Goal: Transaction & Acquisition: Purchase product/service

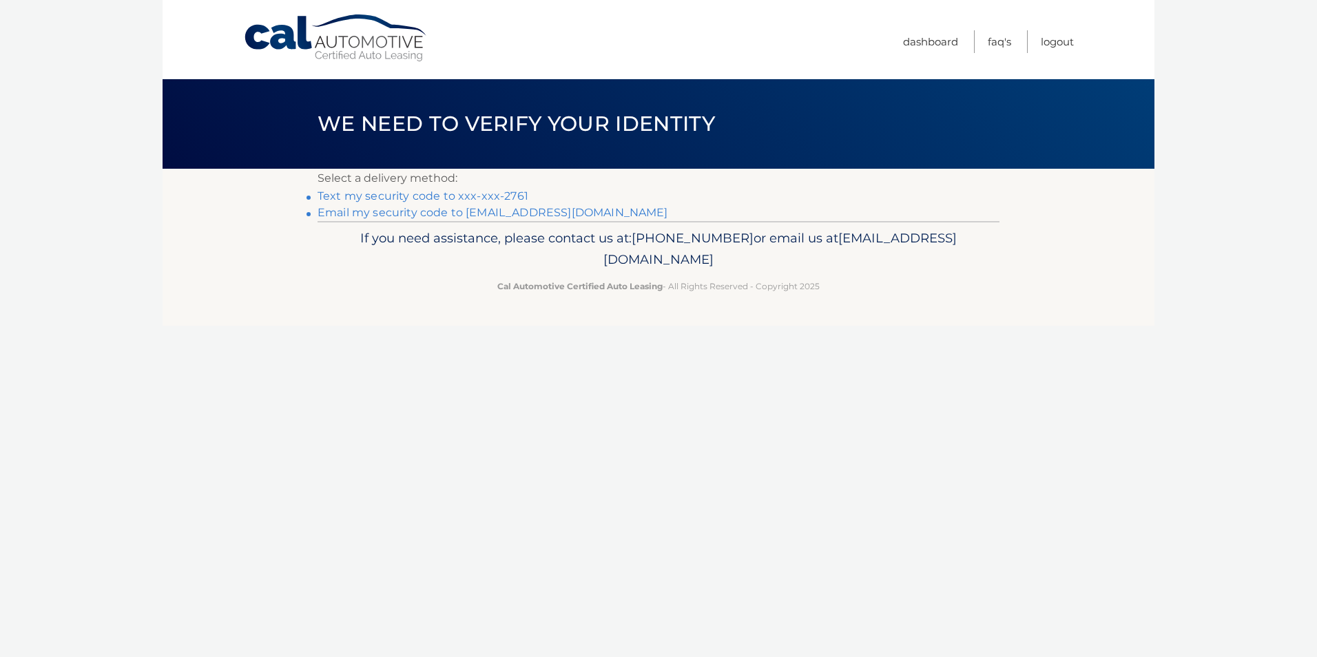
click at [469, 194] on link "Text my security code to xxx-xxx-2761" at bounding box center [423, 195] width 211 height 13
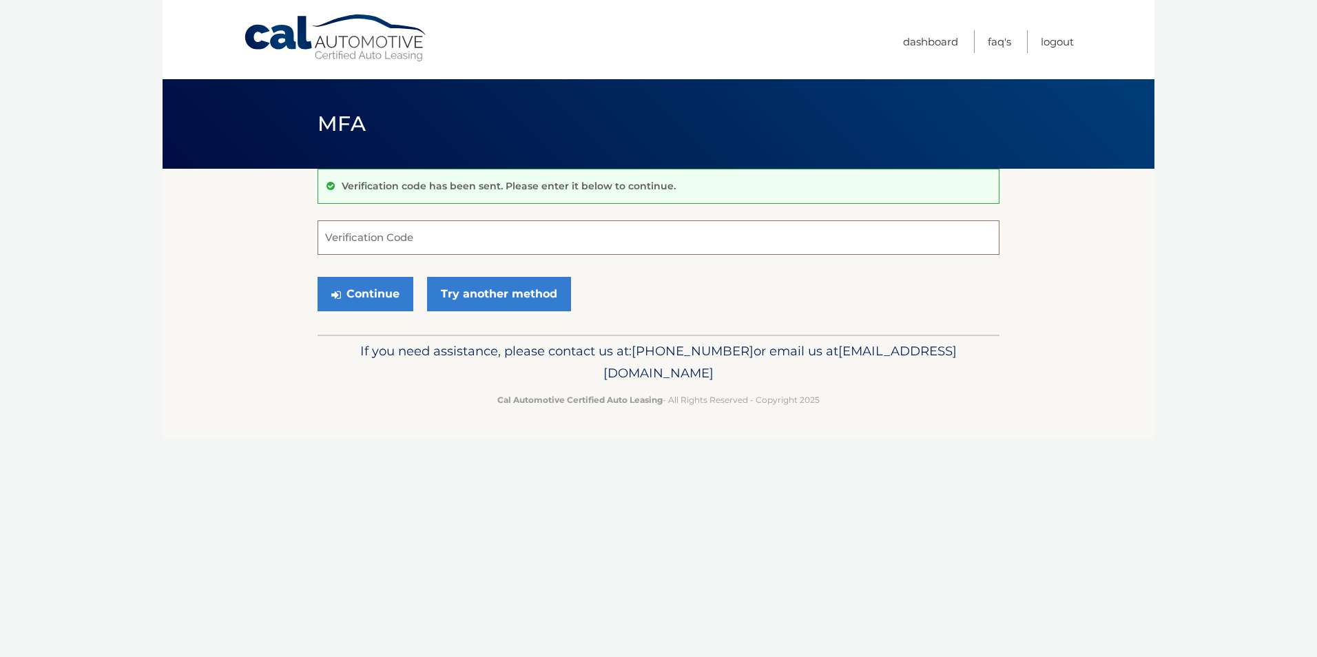
click at [410, 235] on input "Verification Code" at bounding box center [659, 237] width 682 height 34
type input "222605"
click at [375, 306] on button "Continue" at bounding box center [366, 294] width 96 height 34
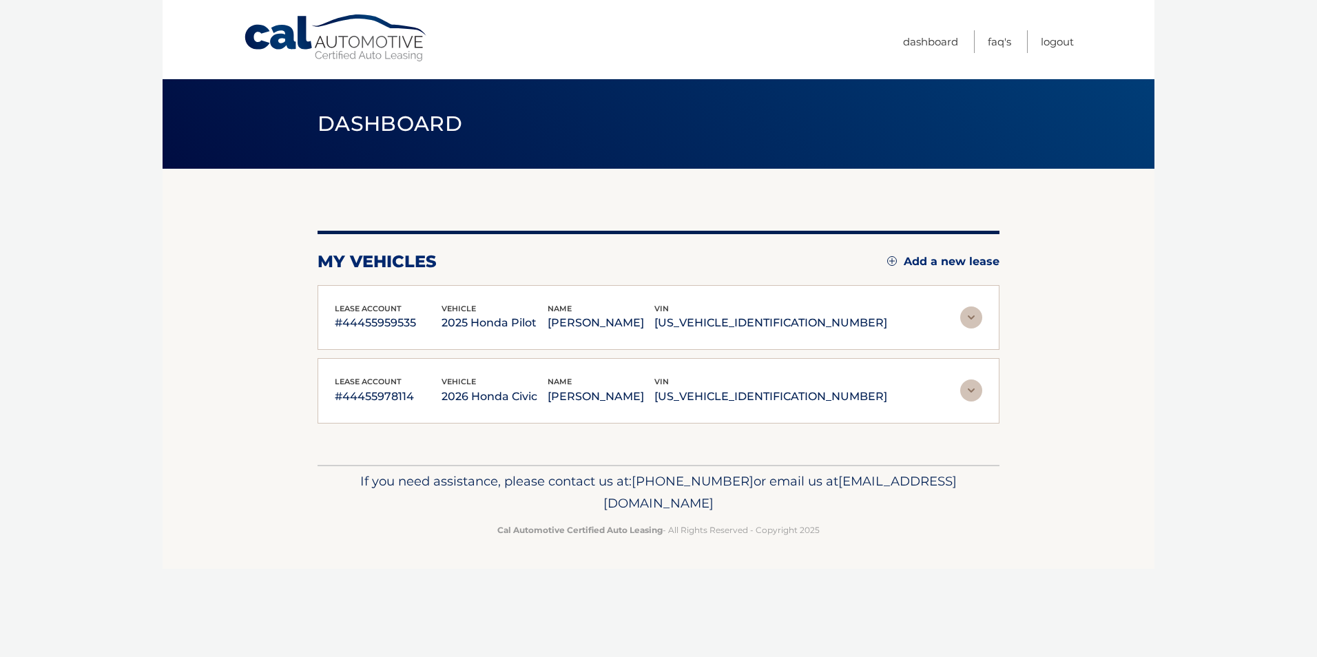
click at [974, 320] on img at bounding box center [971, 317] width 22 height 22
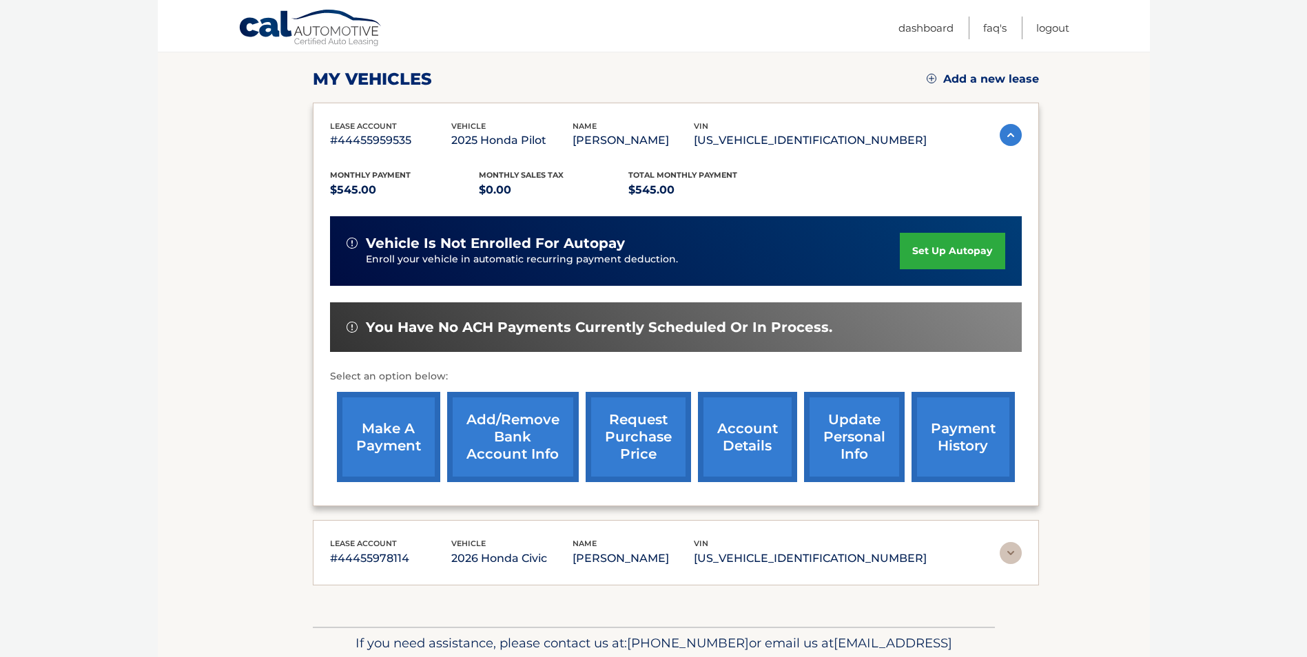
scroll to position [207, 0]
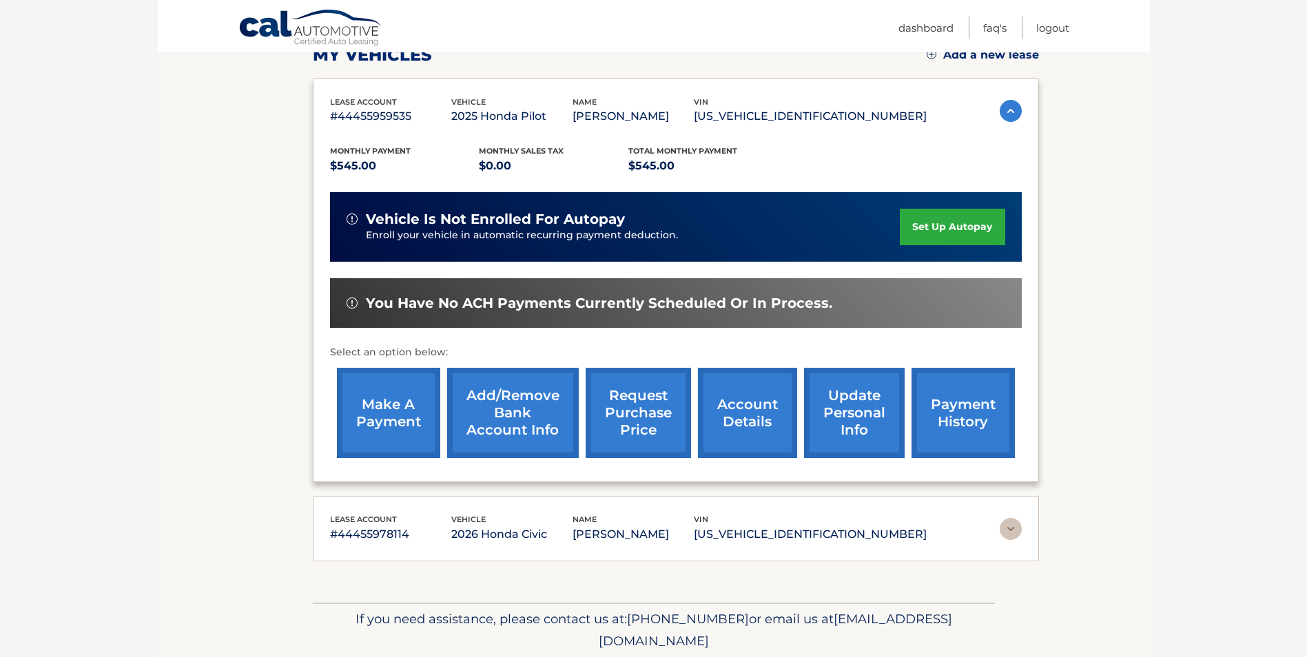
click at [380, 409] on link "make a payment" at bounding box center [388, 413] width 103 height 90
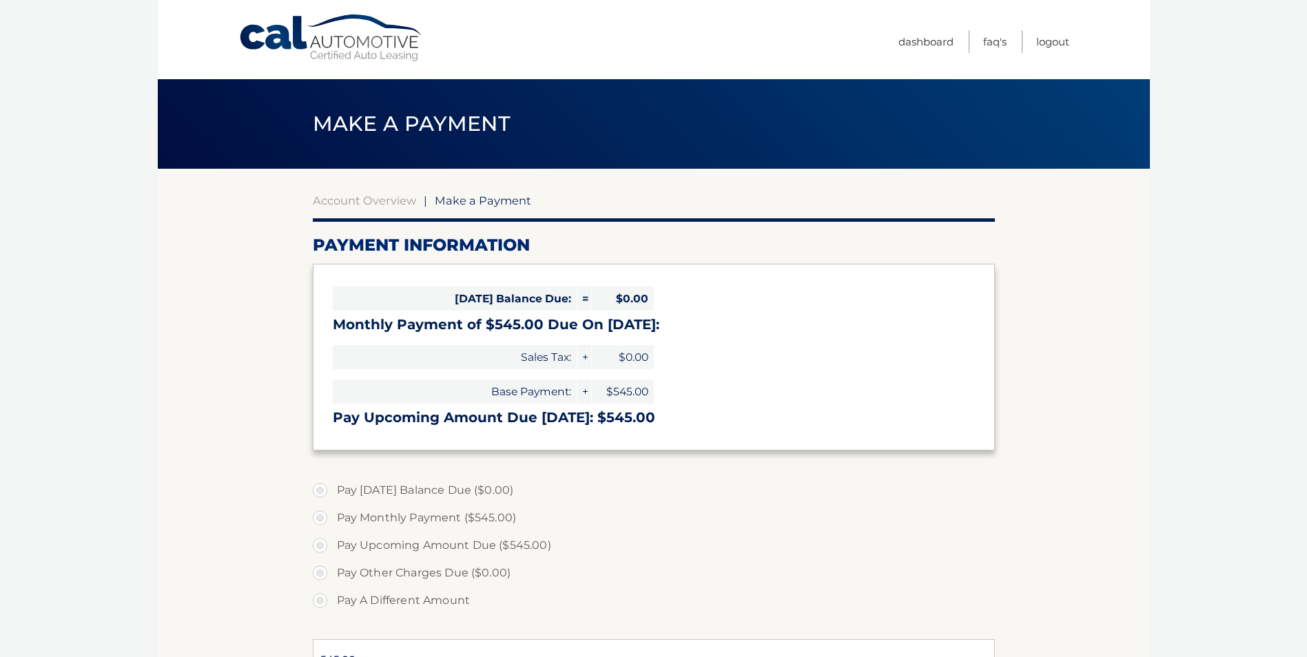
select select "MDM0Zjc3NTItZTI2Yi00ZGMxLTkzNDctOGM5MjNhNGRjZGEw"
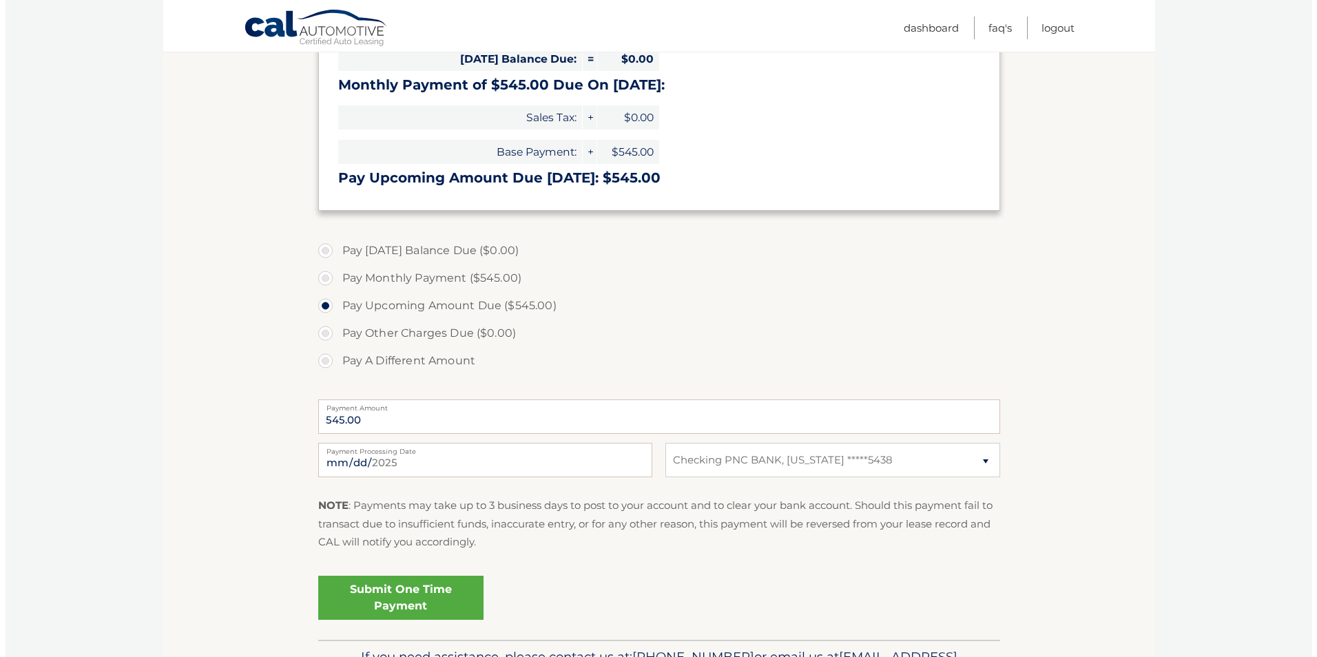
scroll to position [276, 0]
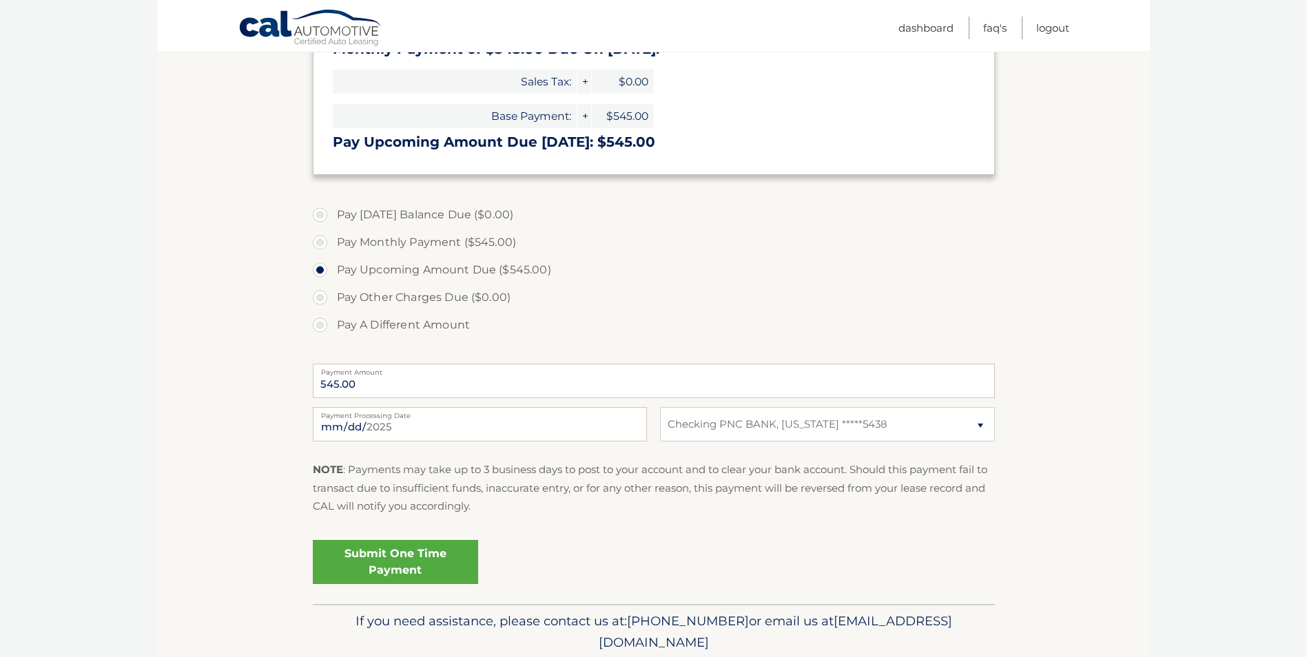
click at [405, 569] on link "Submit One Time Payment" at bounding box center [395, 562] width 165 height 44
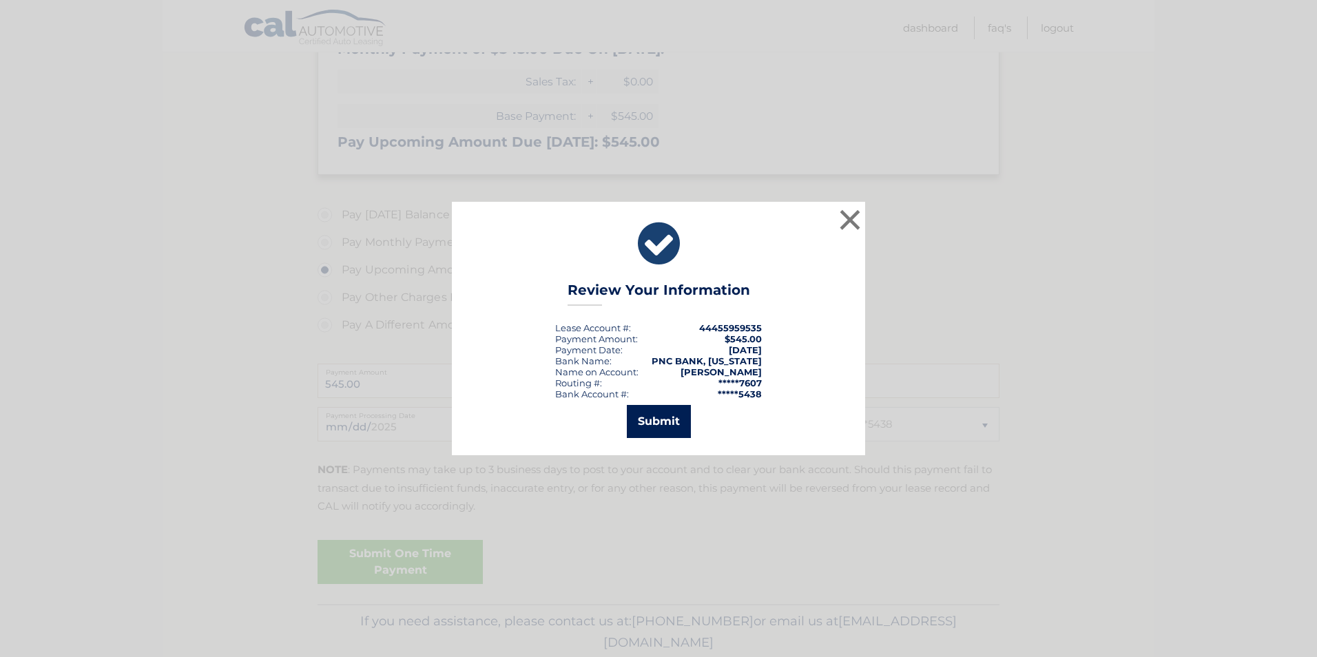
click at [666, 424] on button "Submit" at bounding box center [659, 421] width 64 height 33
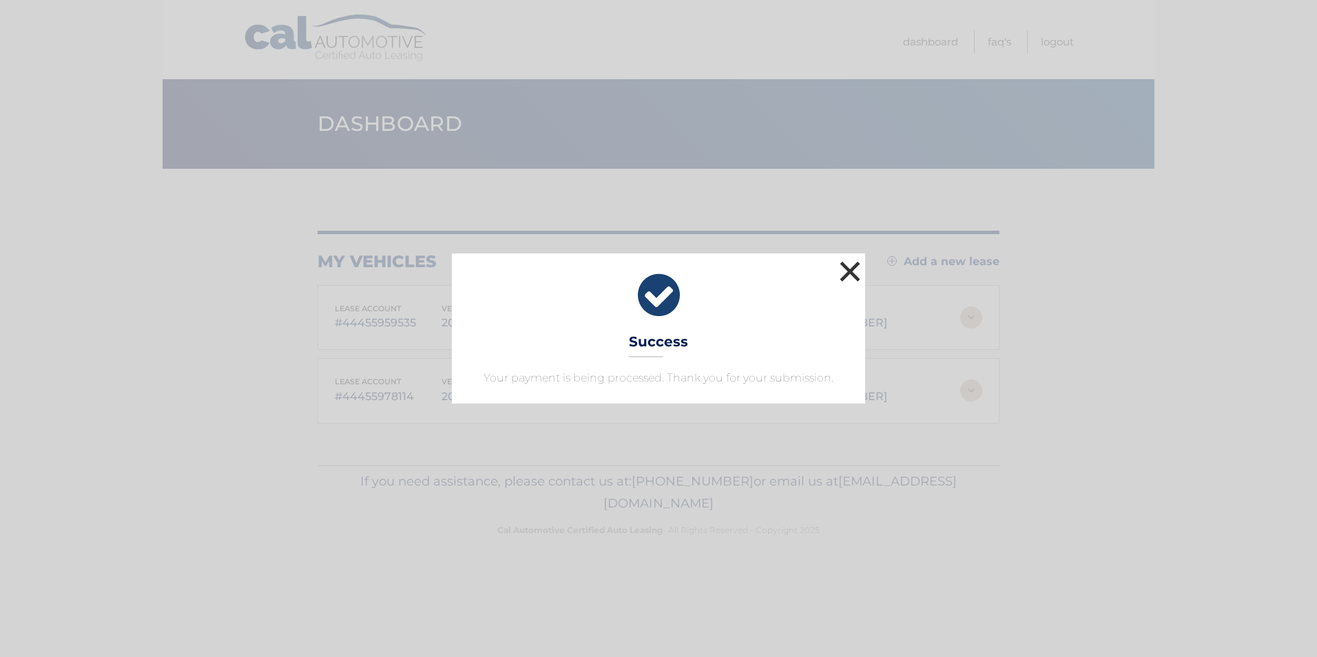
click at [853, 267] on button "×" at bounding box center [850, 272] width 28 height 28
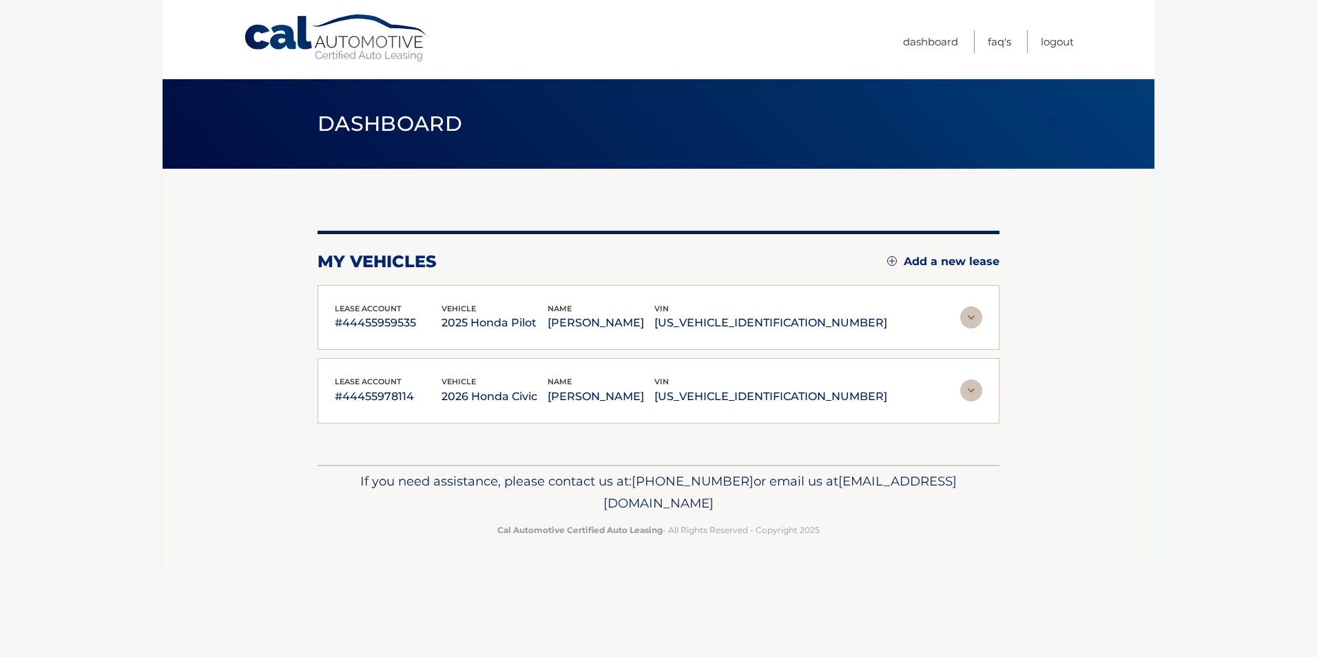
click at [968, 389] on img at bounding box center [971, 391] width 22 height 22
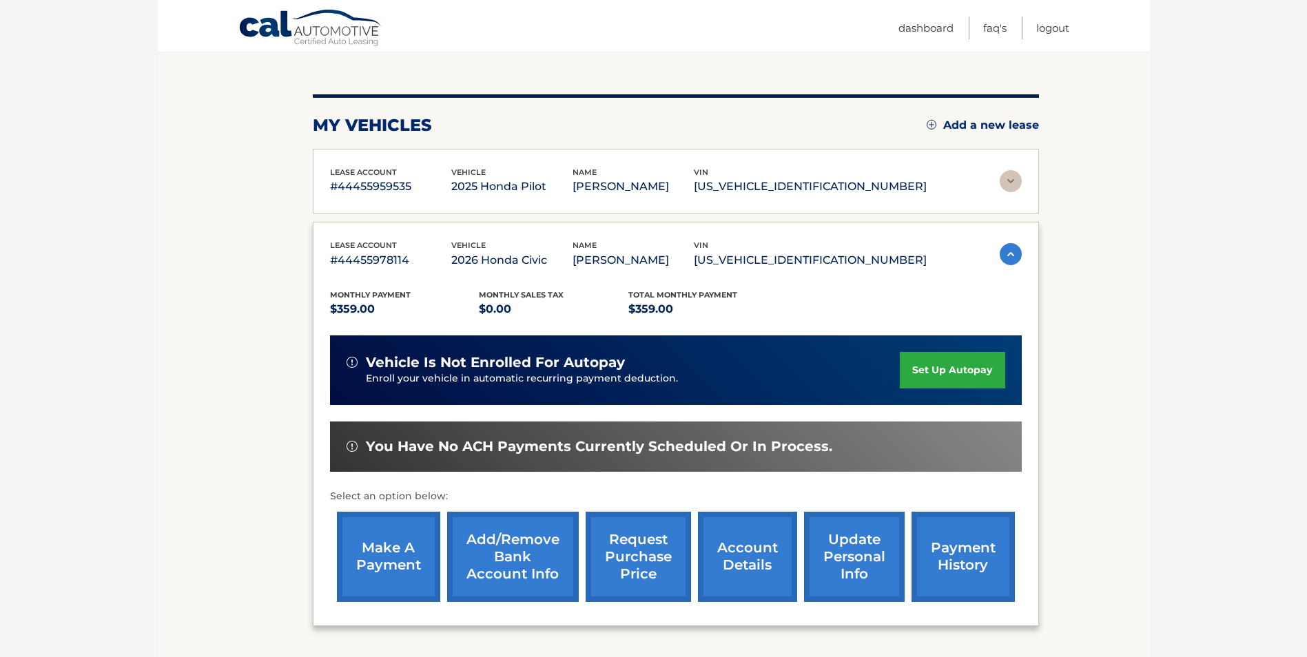
scroll to position [138, 0]
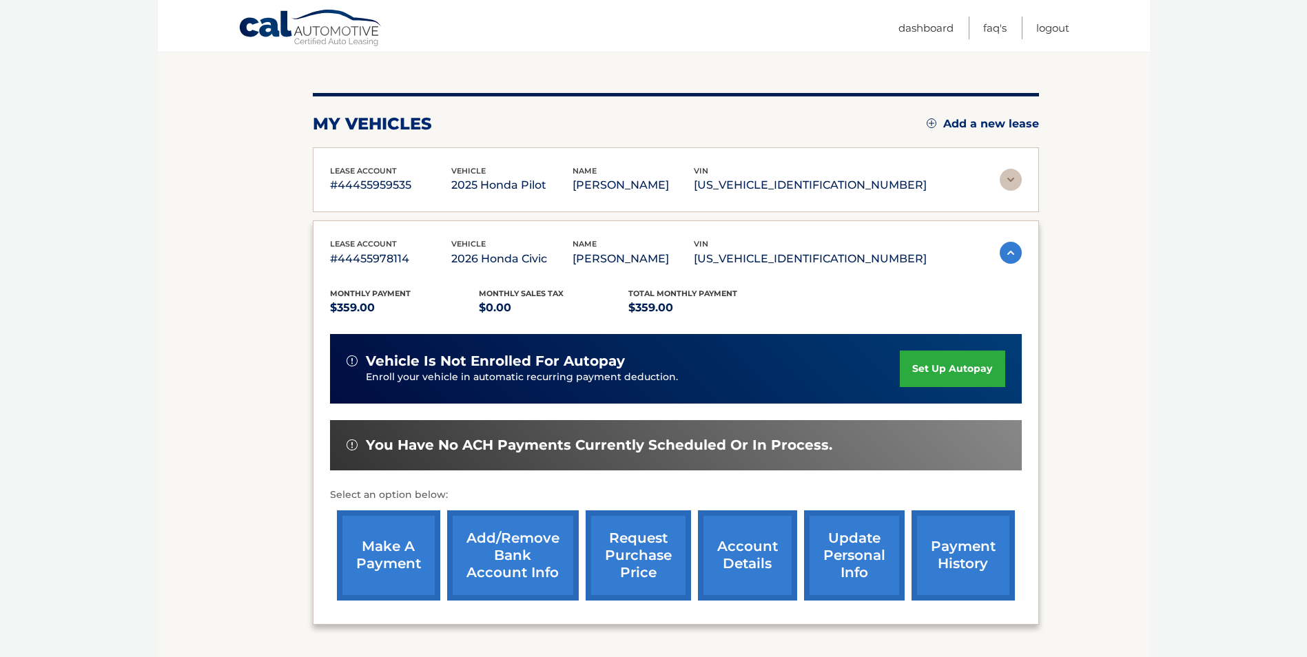
click at [381, 555] on link "make a payment" at bounding box center [388, 555] width 103 height 90
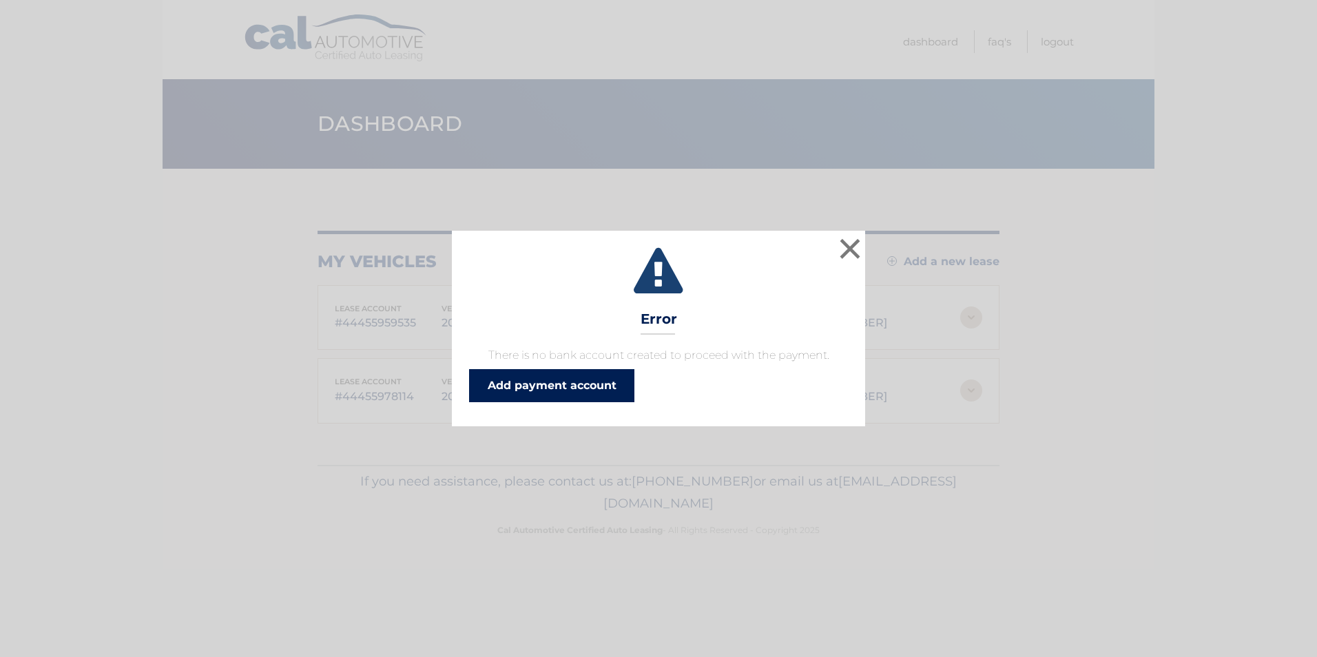
click at [564, 388] on link "Add payment account" at bounding box center [551, 385] width 165 height 33
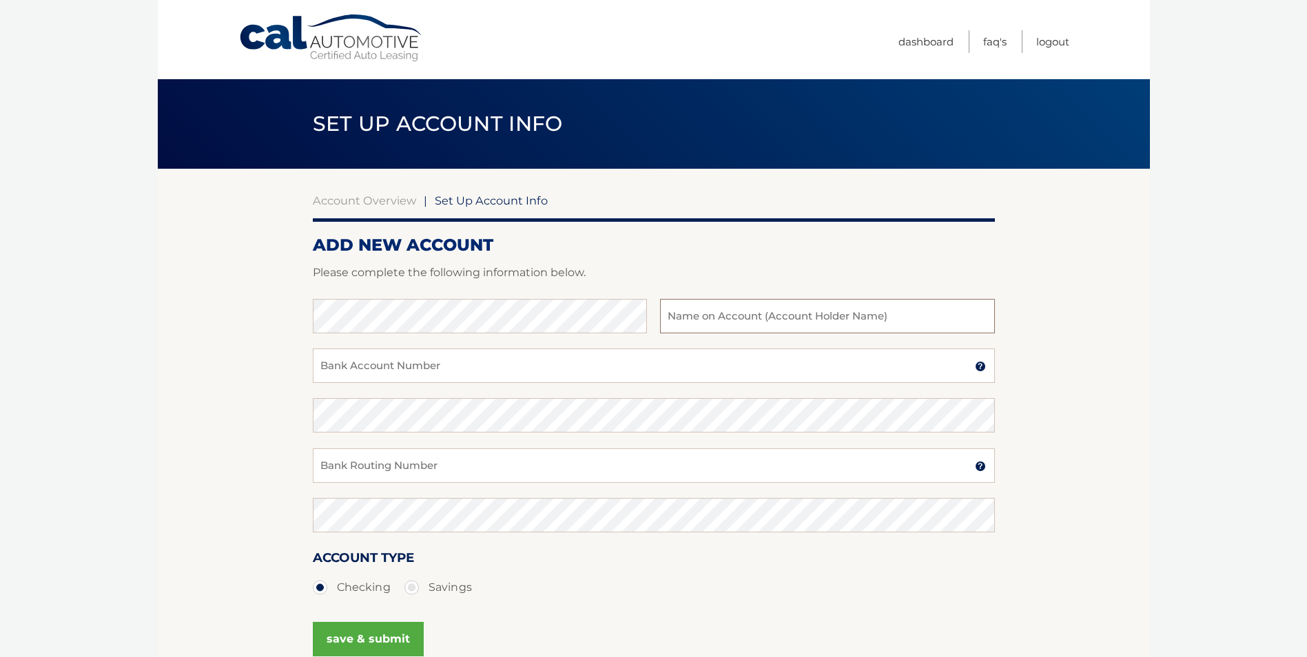
type input "[PERSON_NAME]"
type input "8058425438"
click at [402, 471] on input "Bank Routing Number" at bounding box center [654, 465] width 682 height 34
type input "031207607"
click at [373, 645] on button "save & submit" at bounding box center [368, 639] width 111 height 34
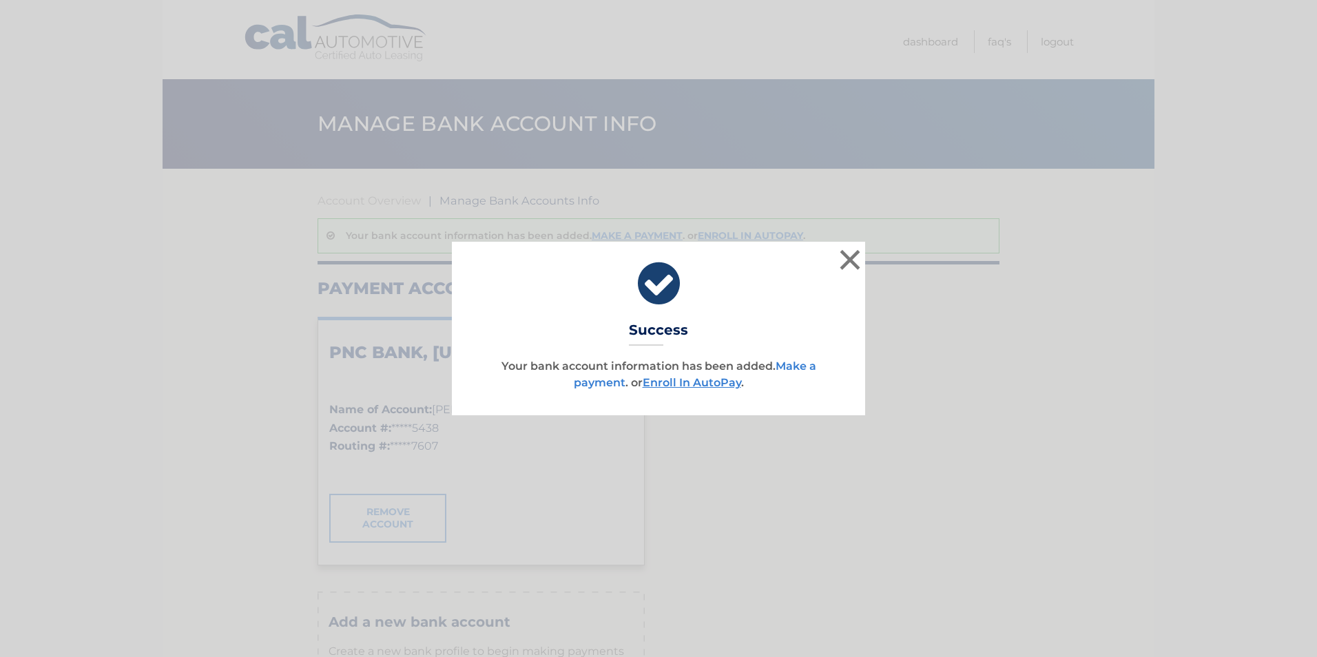
click at [793, 365] on link "Make a payment" at bounding box center [695, 375] width 242 height 30
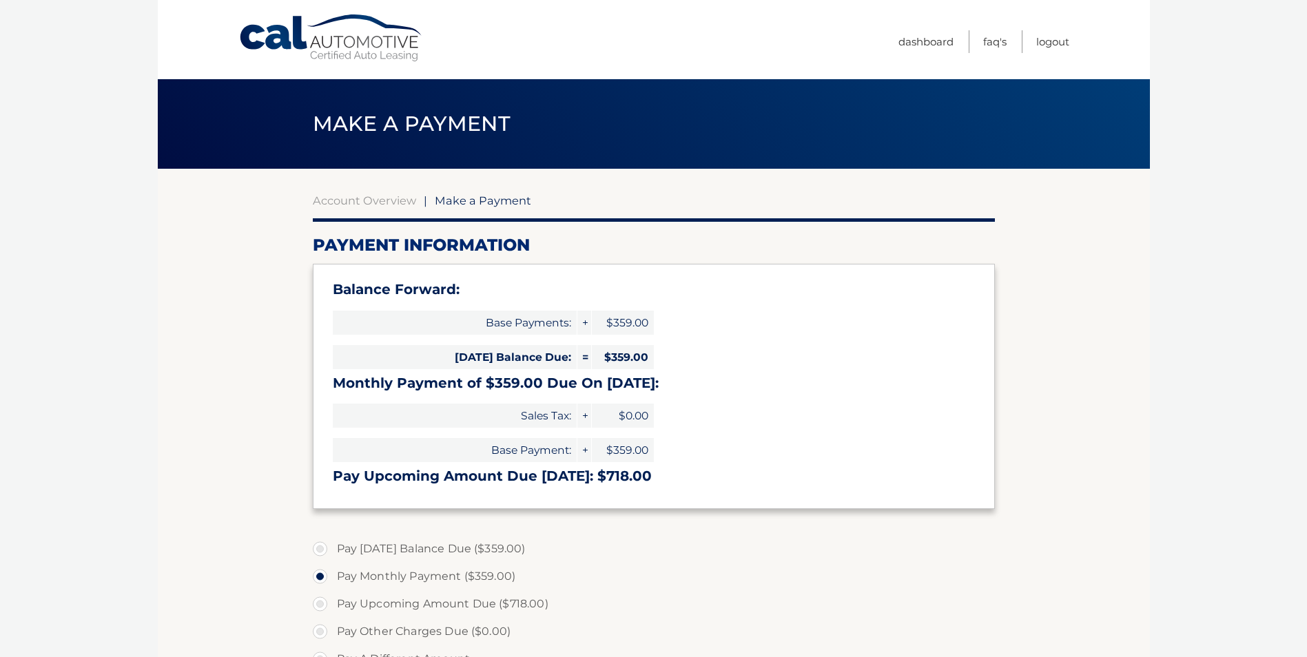
select select "ZWIzMjM4YTUtODJhYi00YjM3LTkzNzAtZjdkNjYzN2NiNWY1"
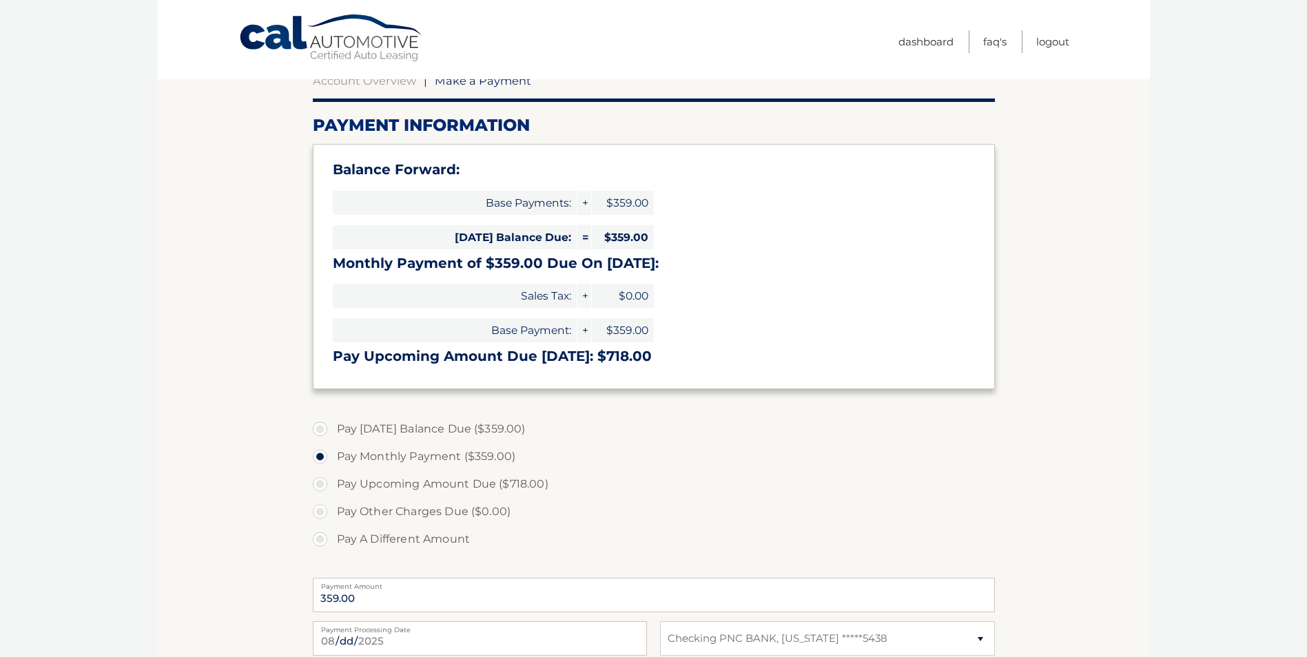
scroll to position [138, 0]
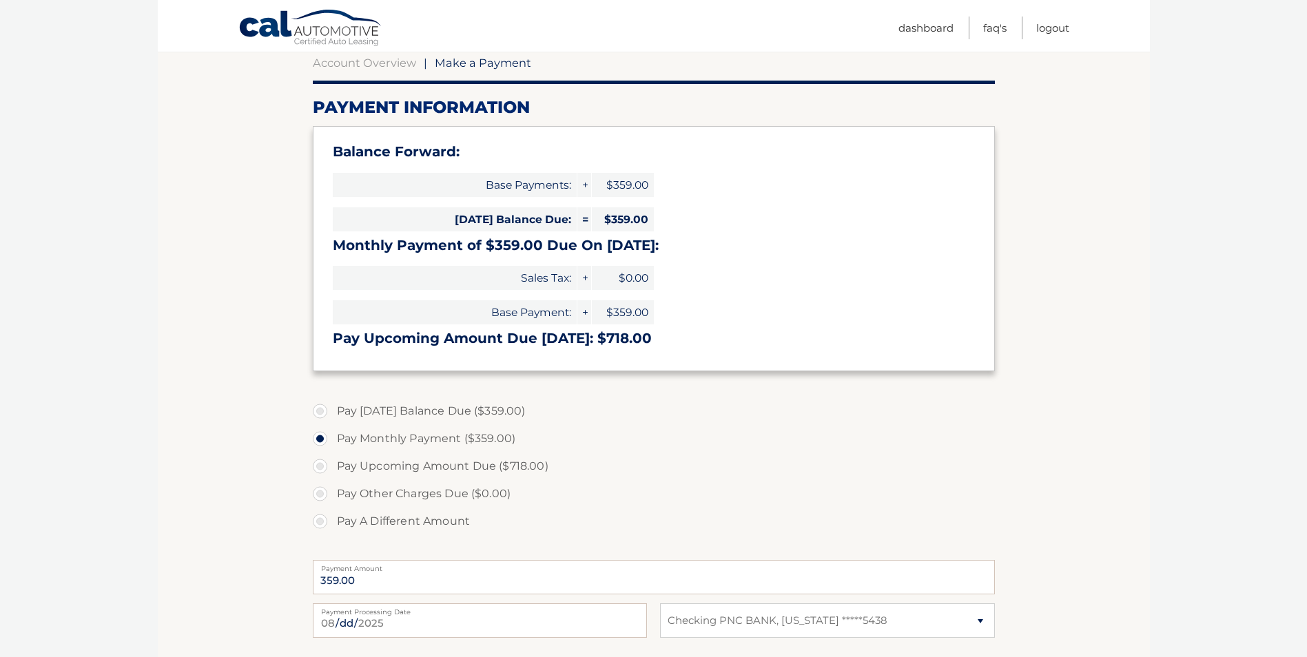
click at [320, 413] on label "Pay Today's Balance Due ($359.00)" at bounding box center [654, 411] width 682 height 28
click at [320, 413] on input "Pay Today's Balance Due ($359.00)" at bounding box center [325, 408] width 14 height 22
radio input "true"
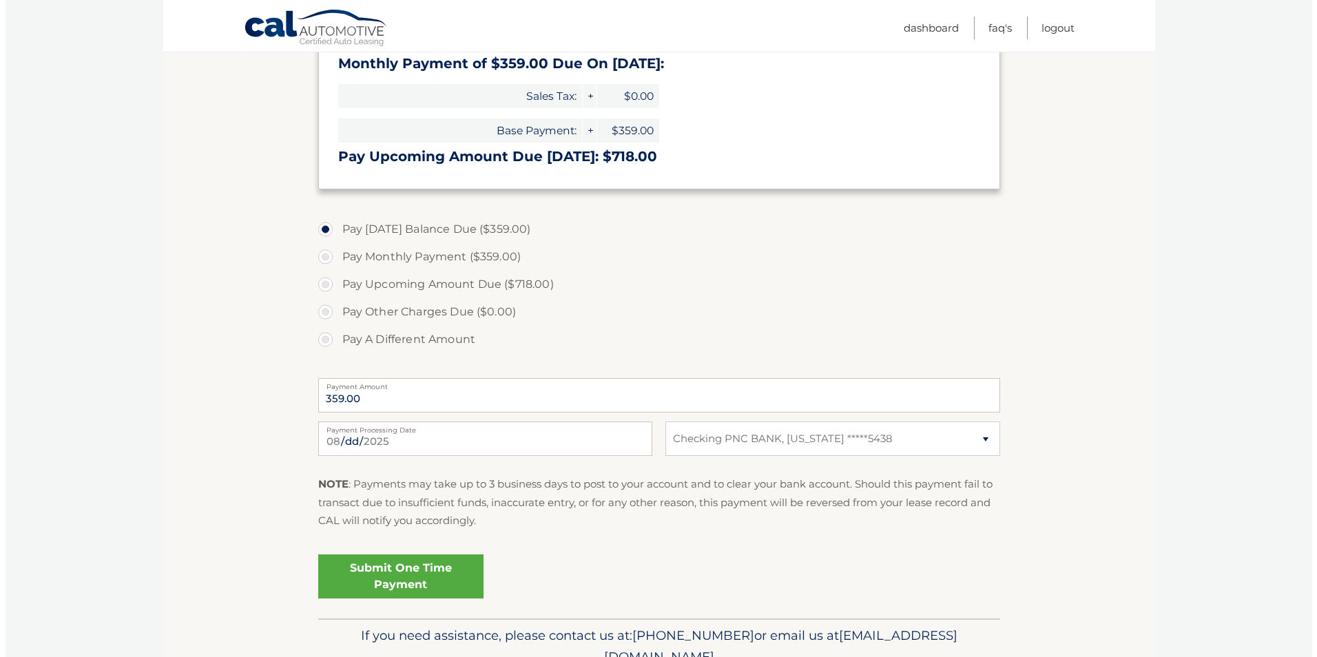
scroll to position [344, 0]
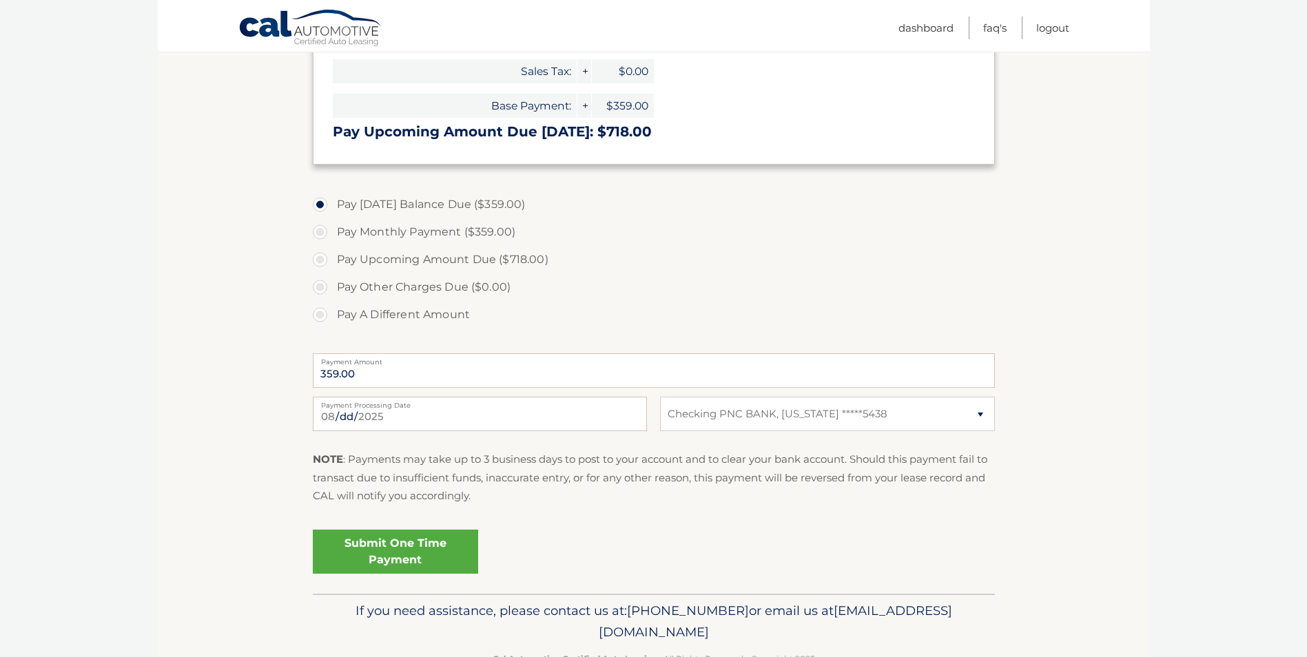
click at [396, 559] on link "Submit One Time Payment" at bounding box center [395, 552] width 165 height 44
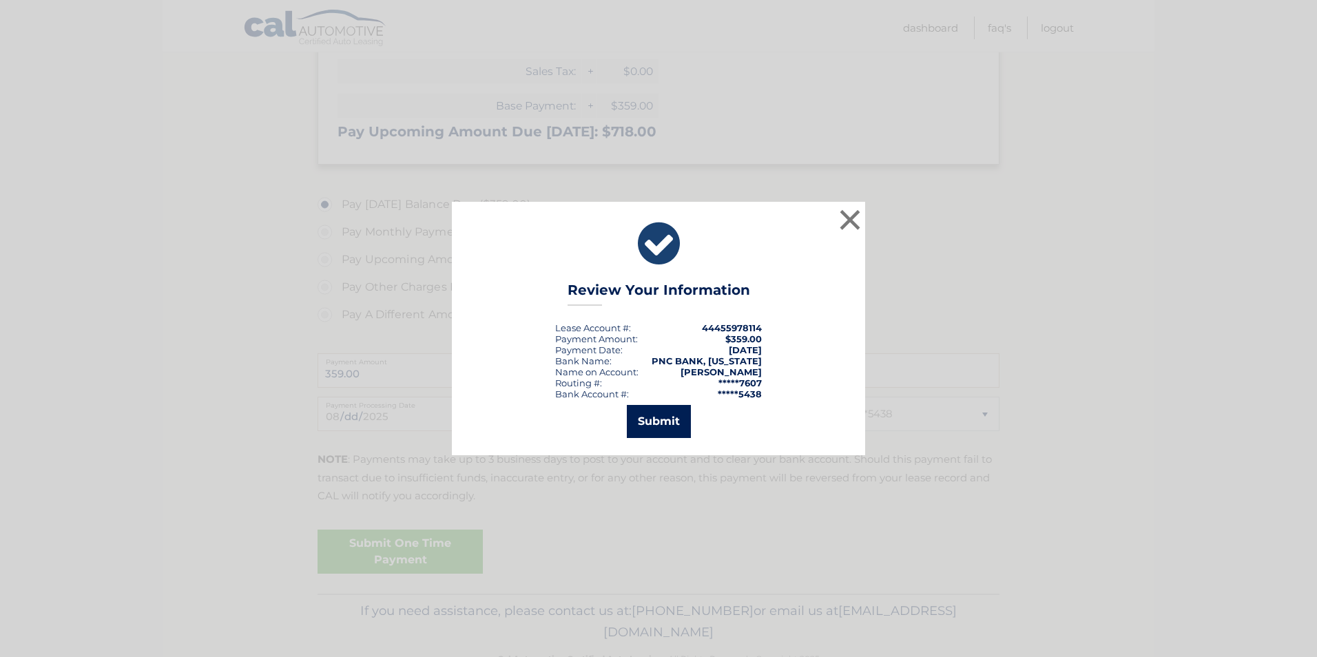
click at [648, 433] on button "Submit" at bounding box center [659, 421] width 64 height 33
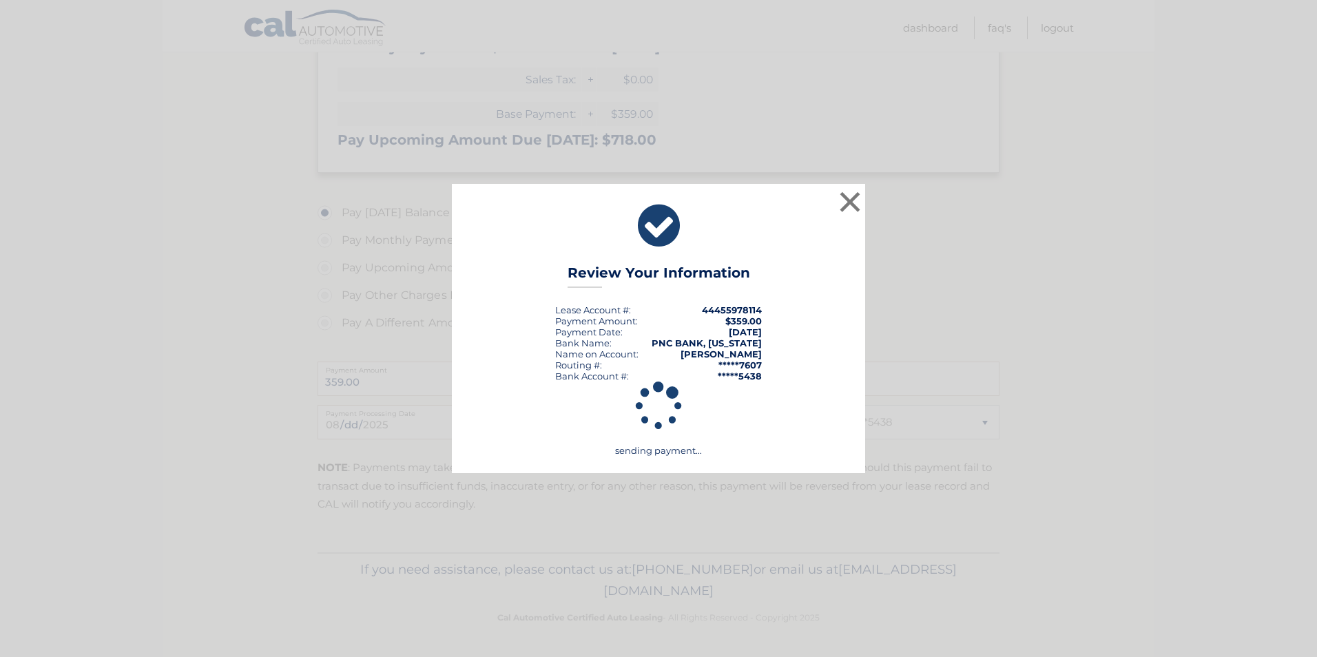
scroll to position [336, 0]
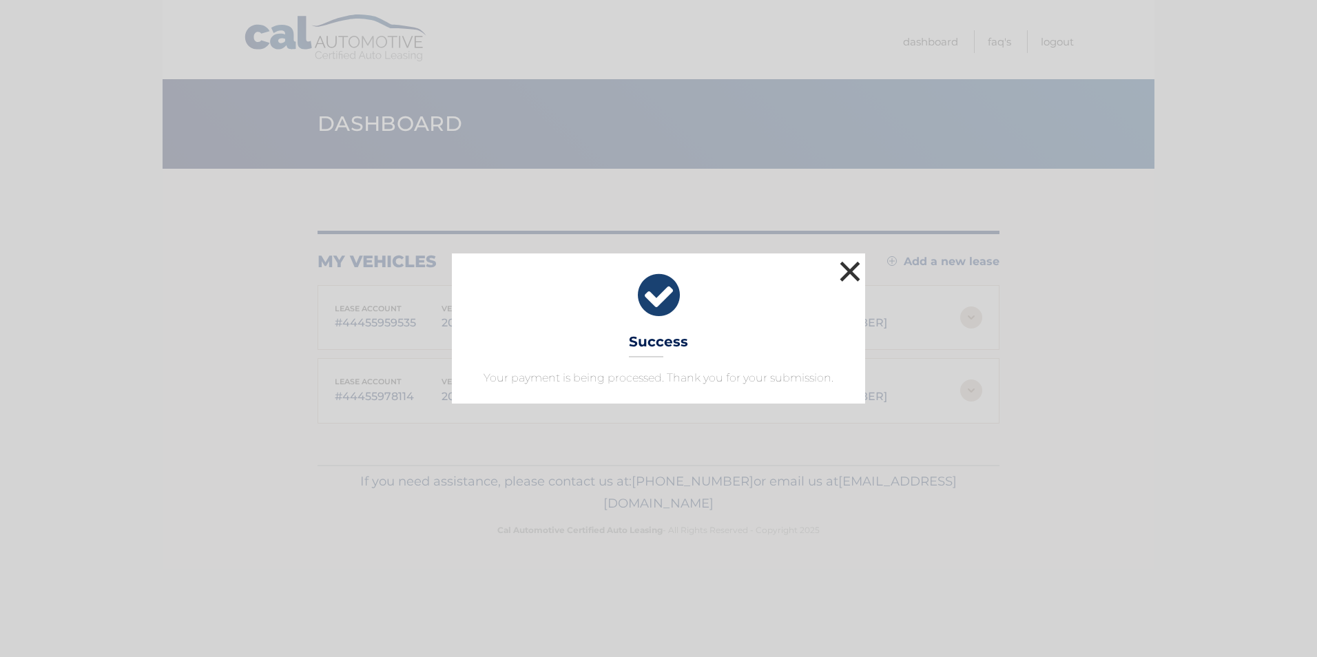
click at [836, 276] on button "×" at bounding box center [850, 272] width 28 height 28
